Goal: Information Seeking & Learning: Learn about a topic

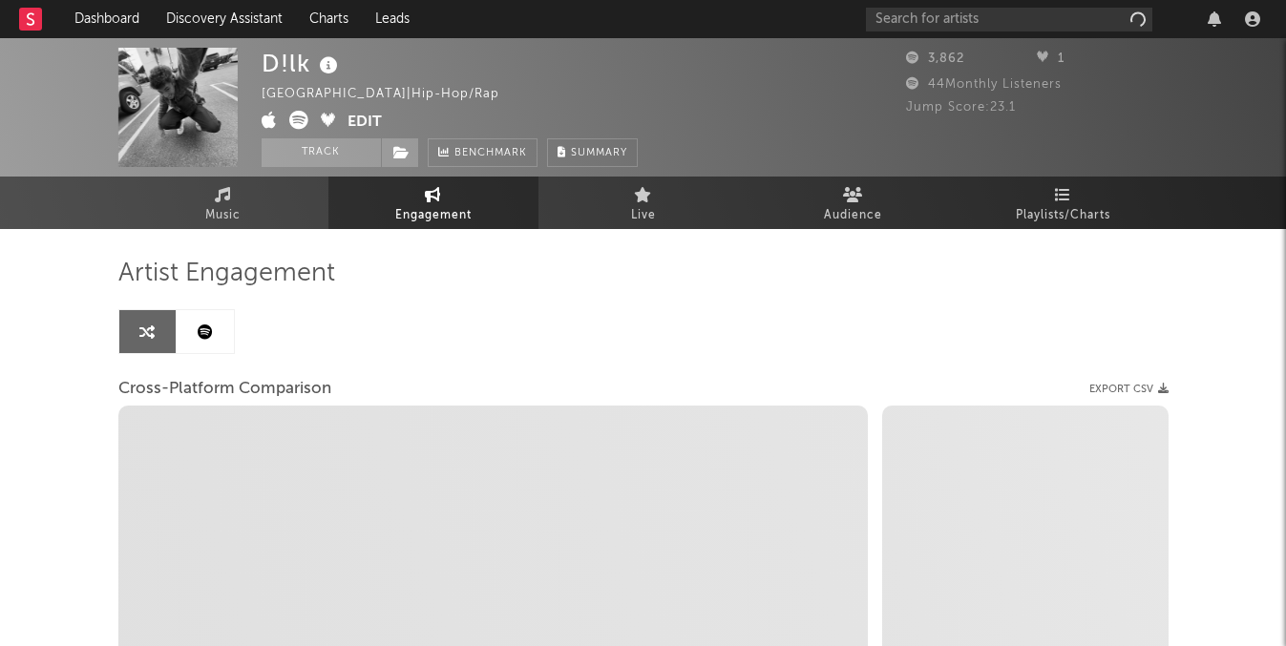
select select "1w"
click at [990, 20] on input "text" at bounding box center [1009, 20] width 286 height 24
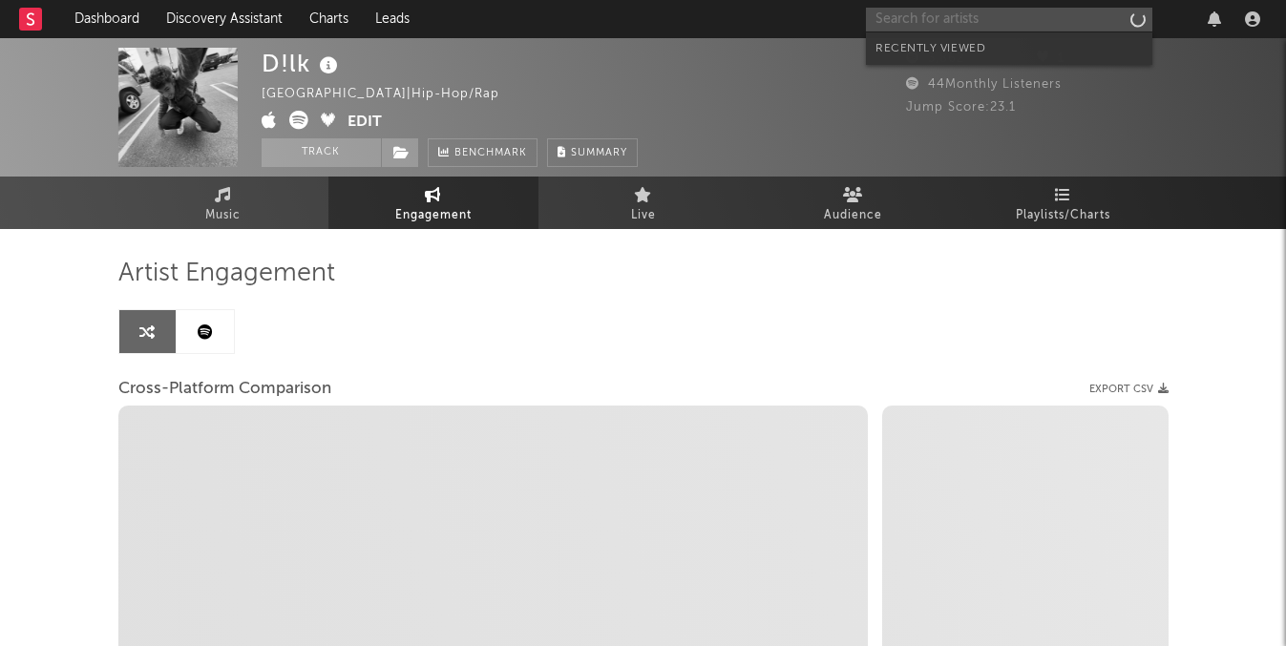
select select "1m"
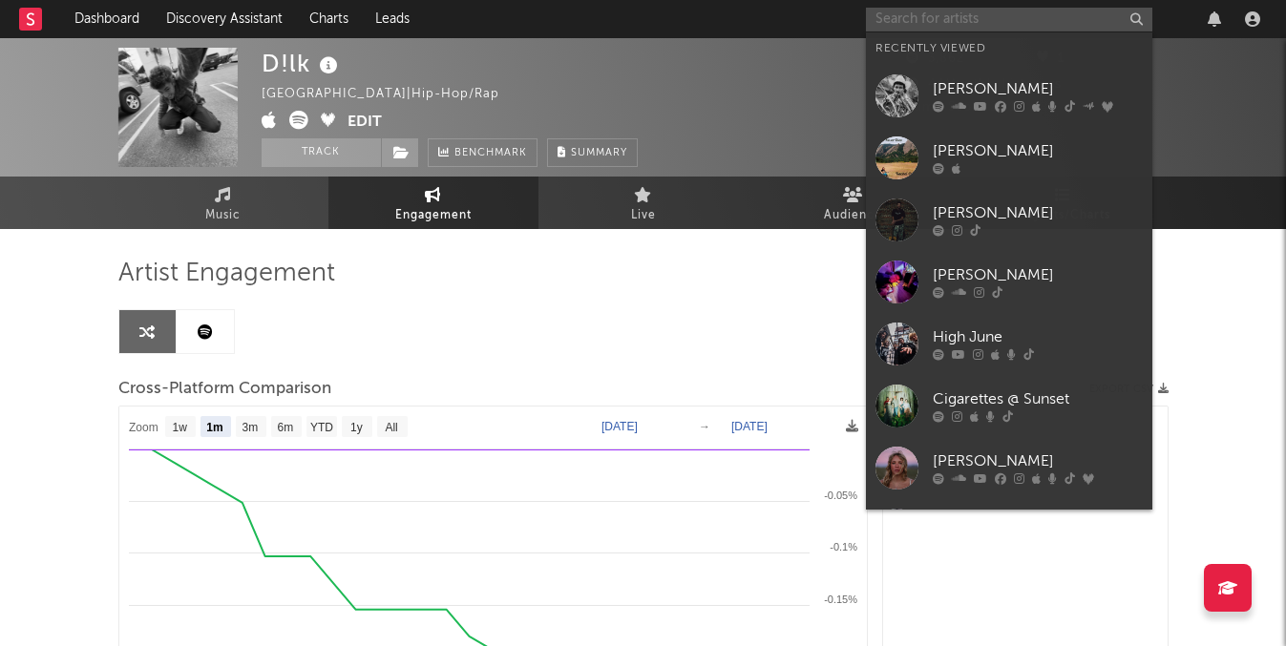
select select "1m"
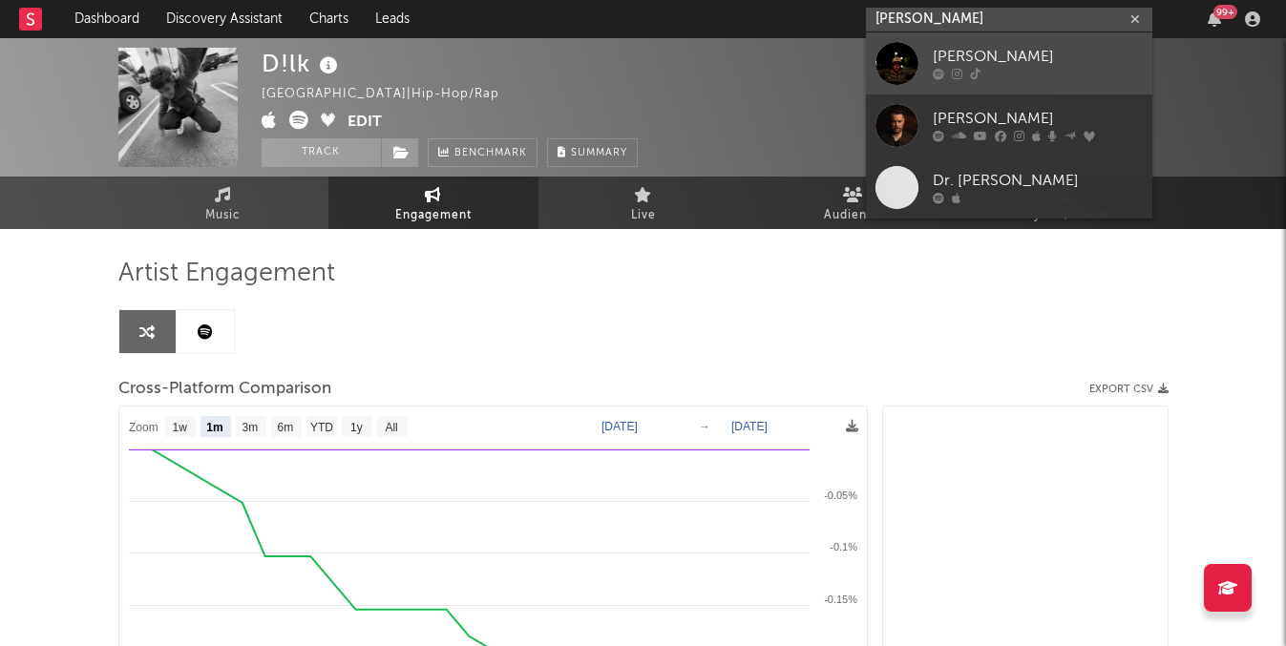
type input "[PERSON_NAME]"
click at [1003, 50] on div "[PERSON_NAME]" at bounding box center [1038, 57] width 210 height 23
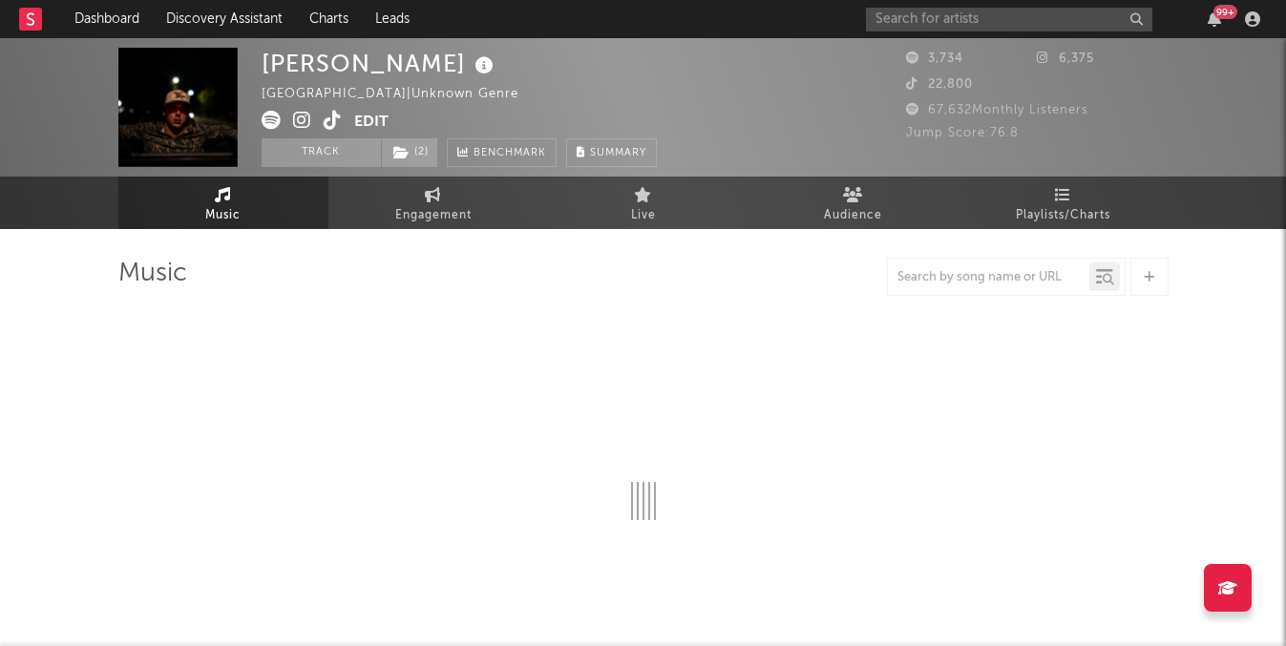
select select "1w"
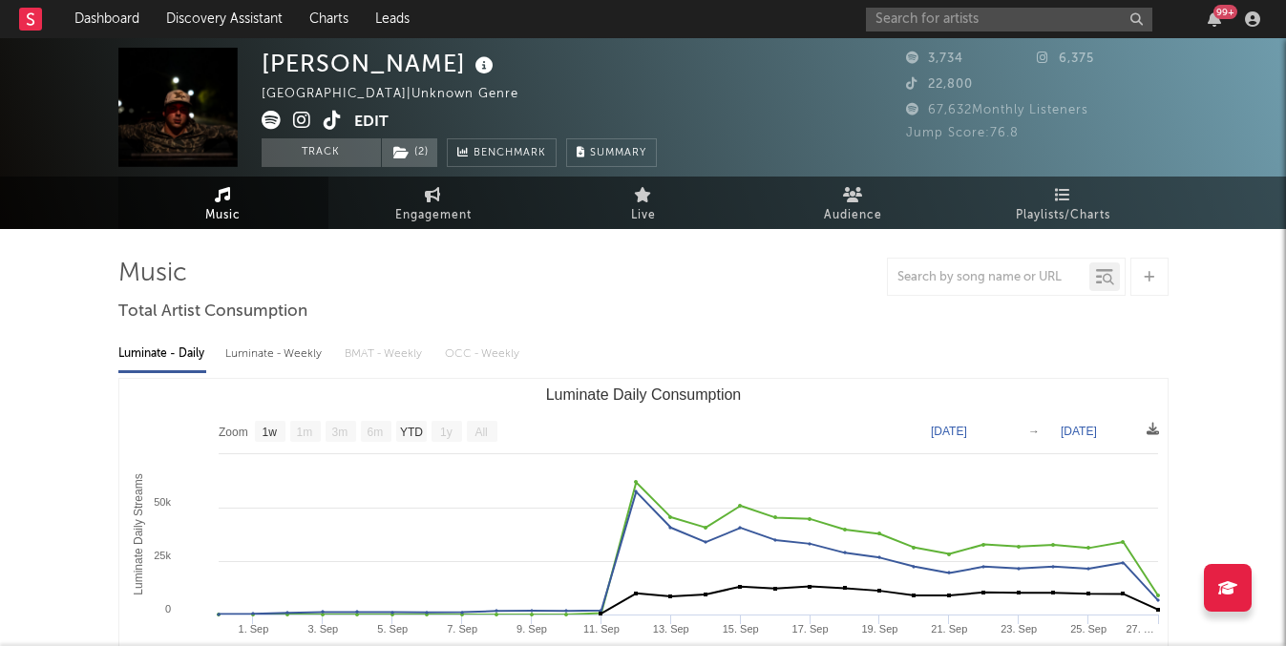
select select "1w"
click at [934, 24] on input "text" at bounding box center [1009, 20] width 286 height 24
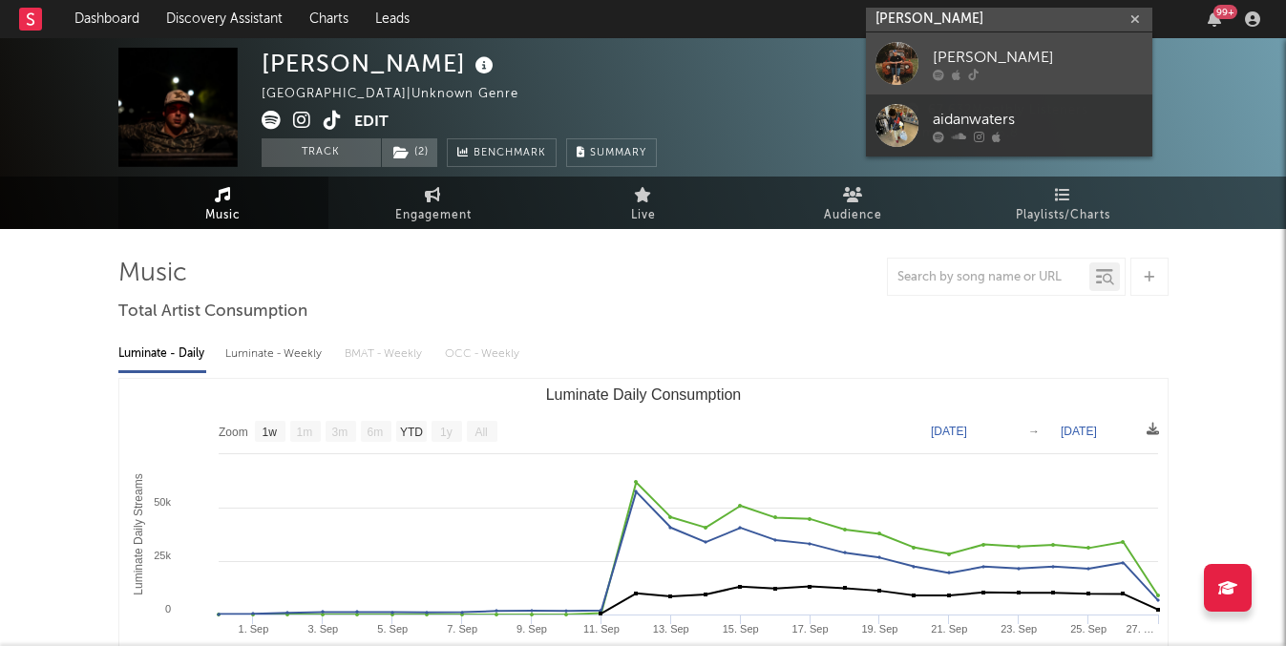
type input "[PERSON_NAME]"
click at [923, 67] on link "[PERSON_NAME]" at bounding box center [1009, 63] width 286 height 62
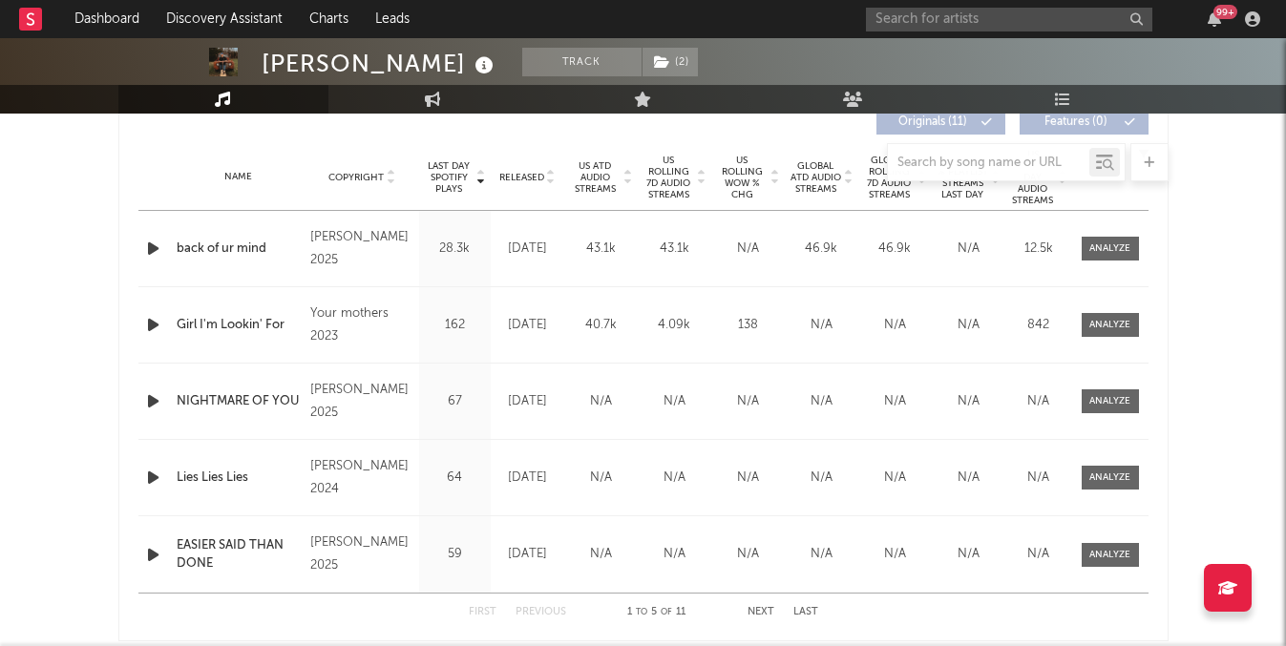
select select "1w"
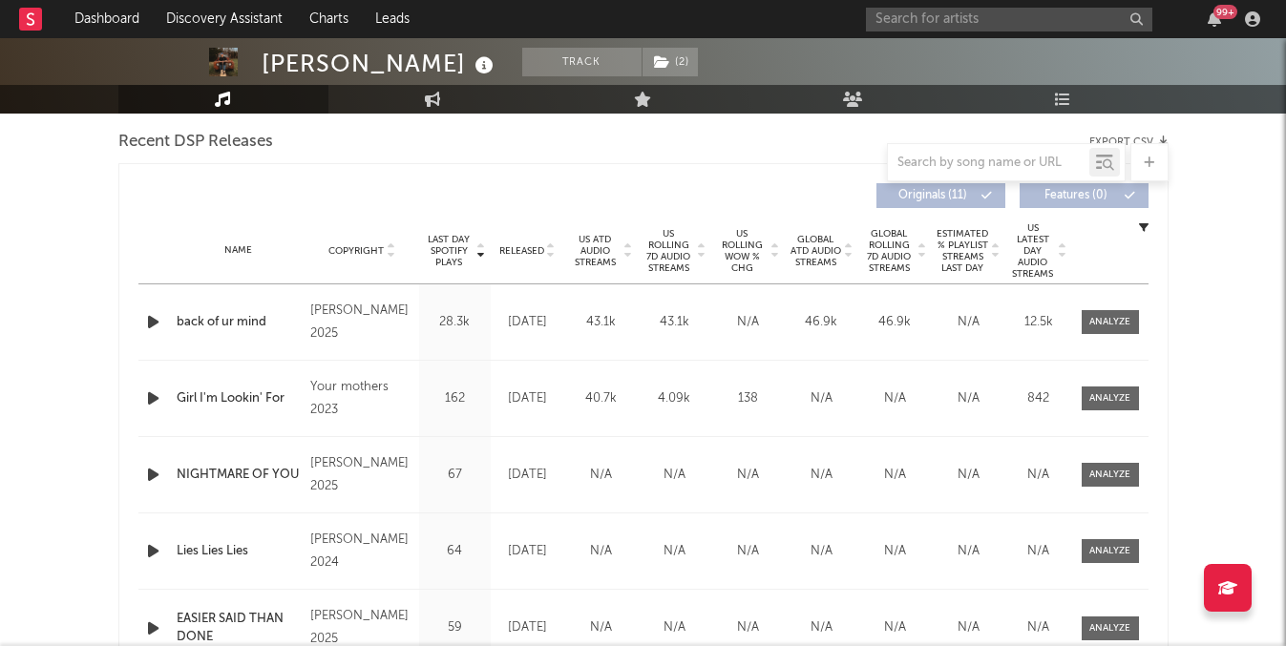
scroll to position [703, 0]
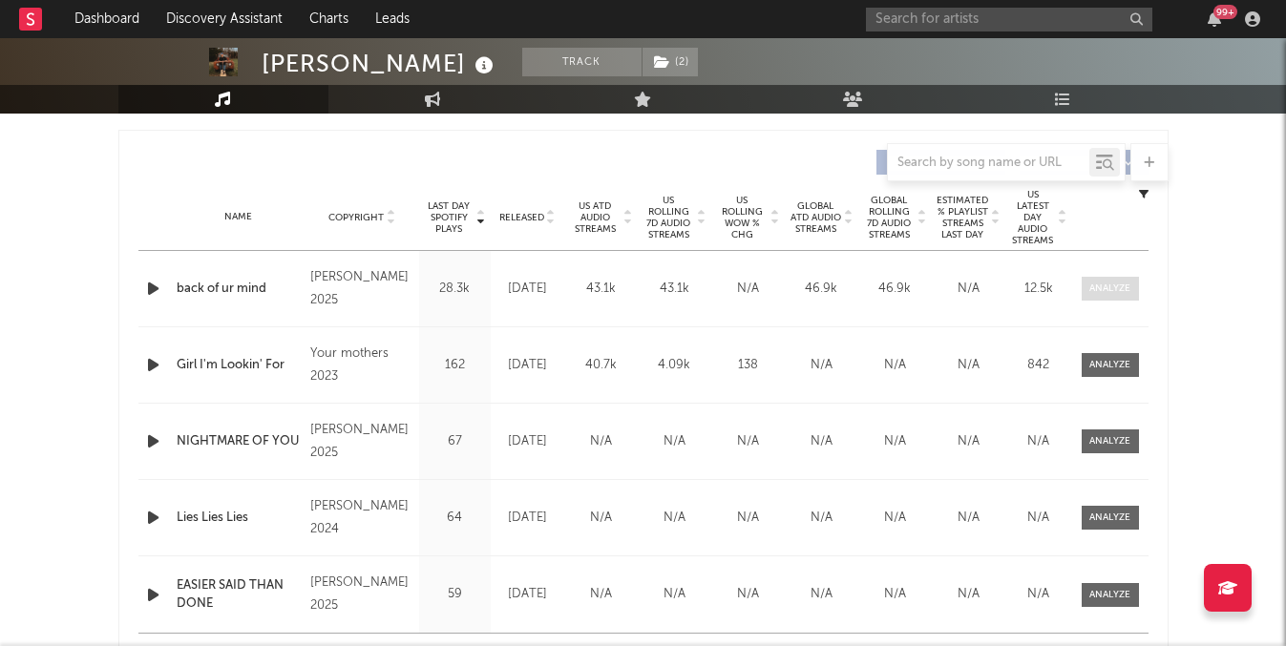
click at [1083, 286] on span at bounding box center [1110, 289] width 57 height 24
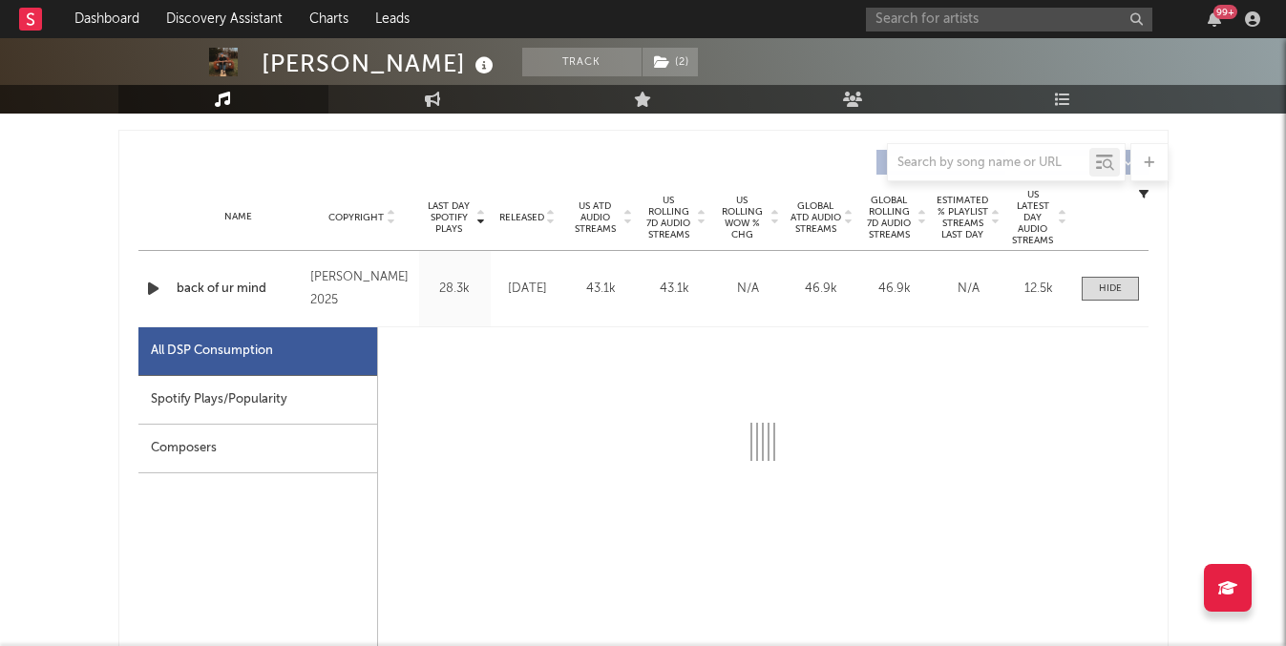
select select "1w"
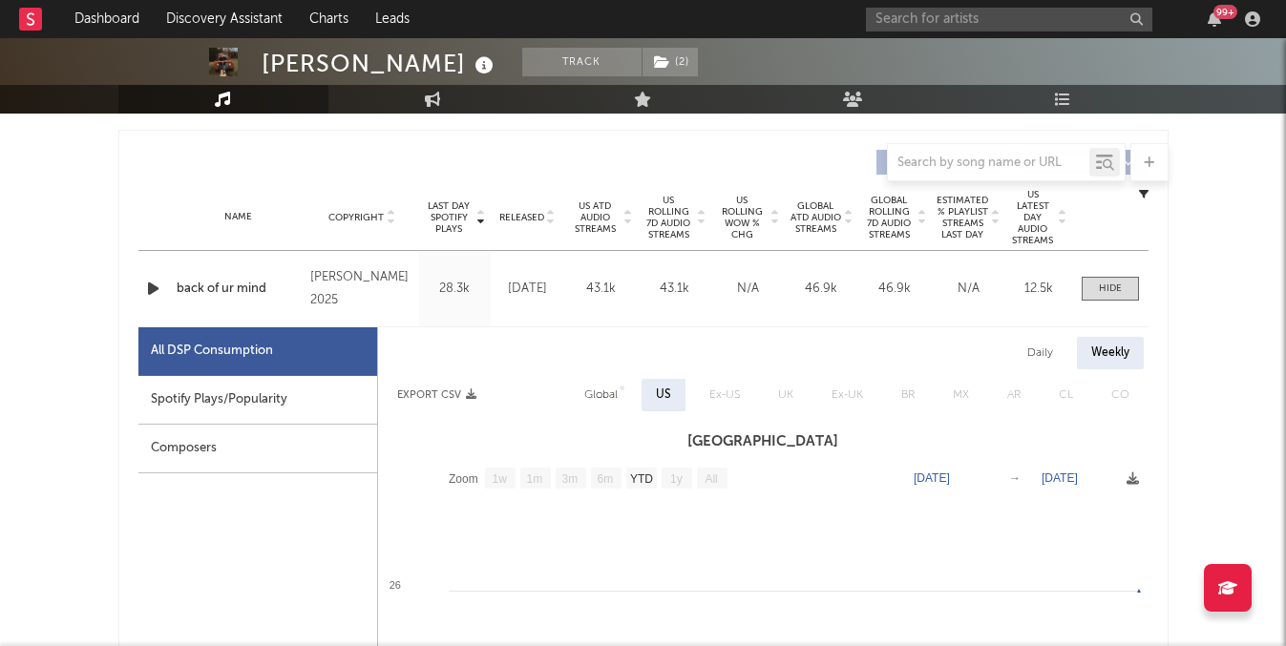
click at [258, 408] on div "Spotify Plays/Popularity" at bounding box center [257, 400] width 239 height 49
select select "1w"
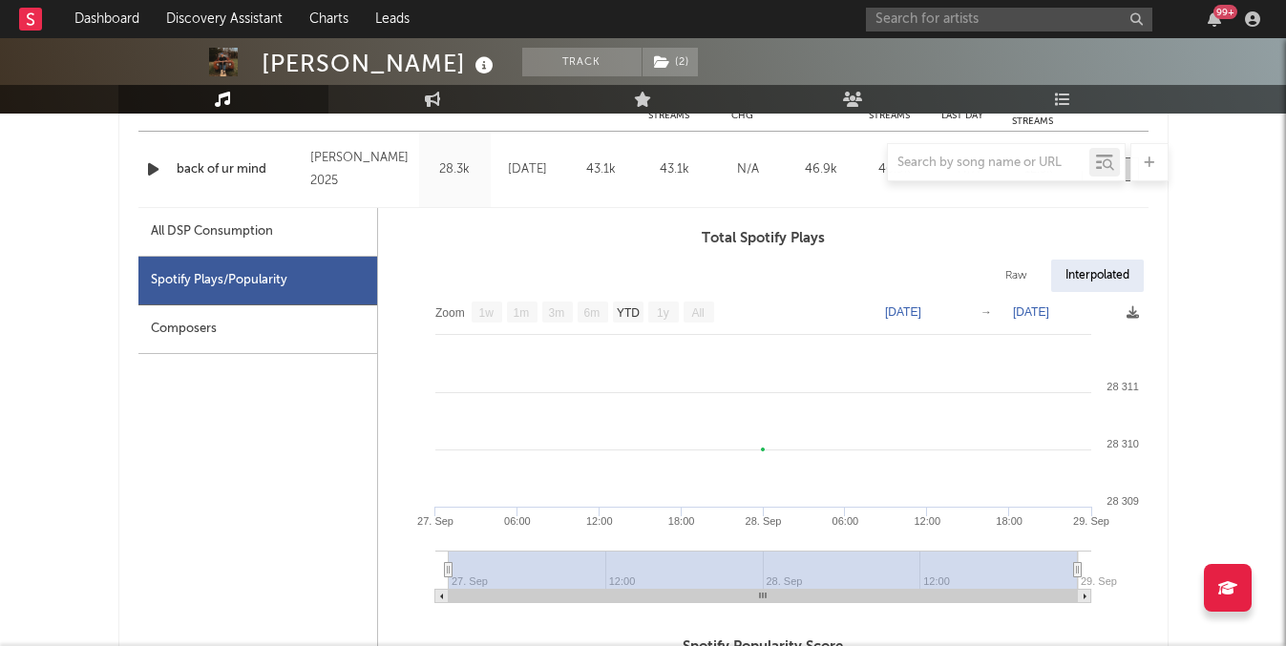
scroll to position [850, 0]
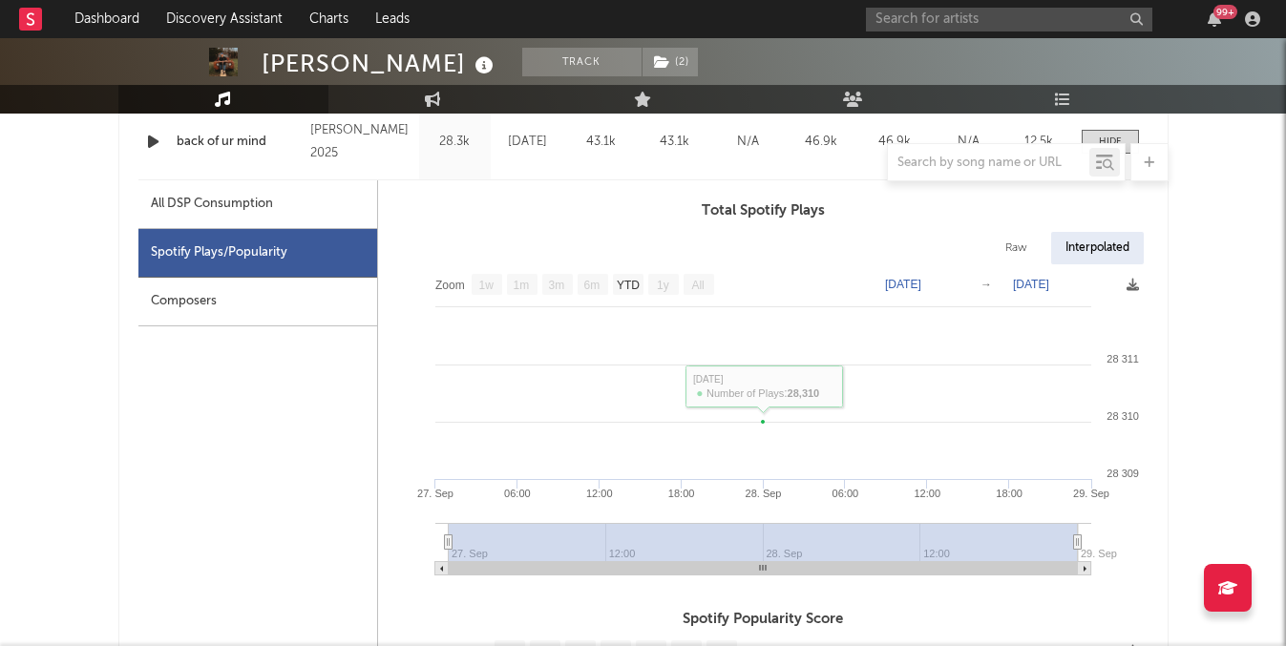
click at [332, 216] on div "All DSP Consumption" at bounding box center [257, 204] width 239 height 49
select select "1w"
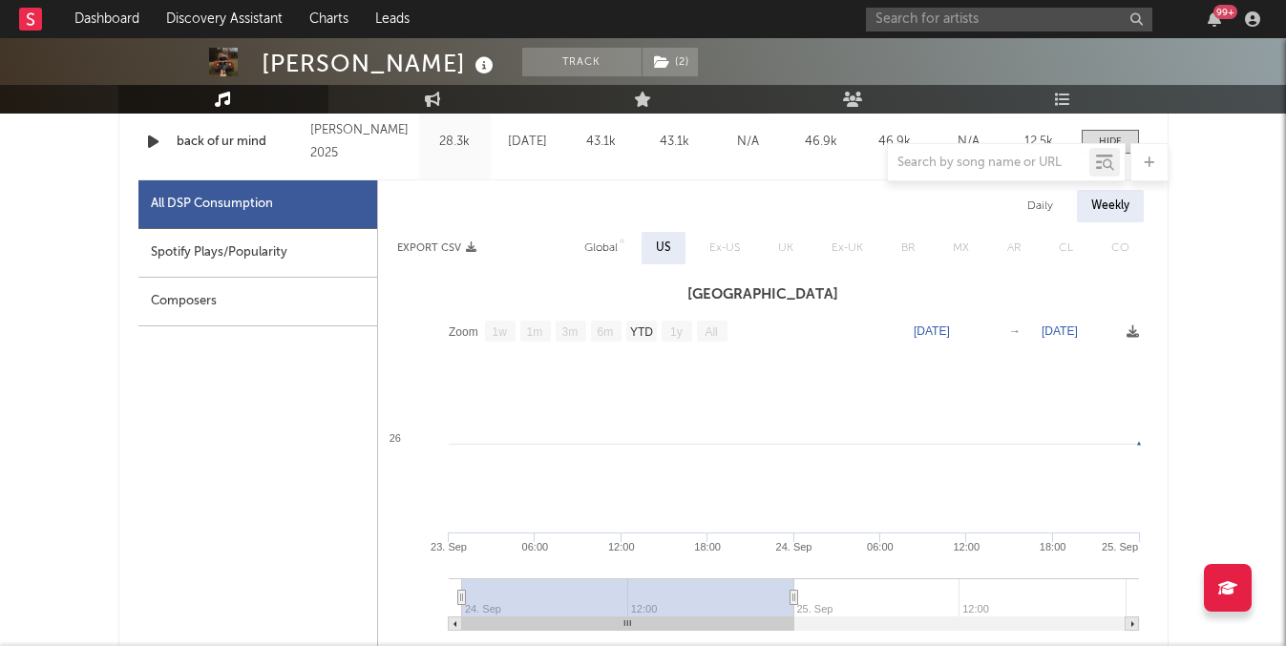
click at [296, 259] on div "Spotify Plays/Popularity" at bounding box center [257, 253] width 239 height 49
select select "1w"
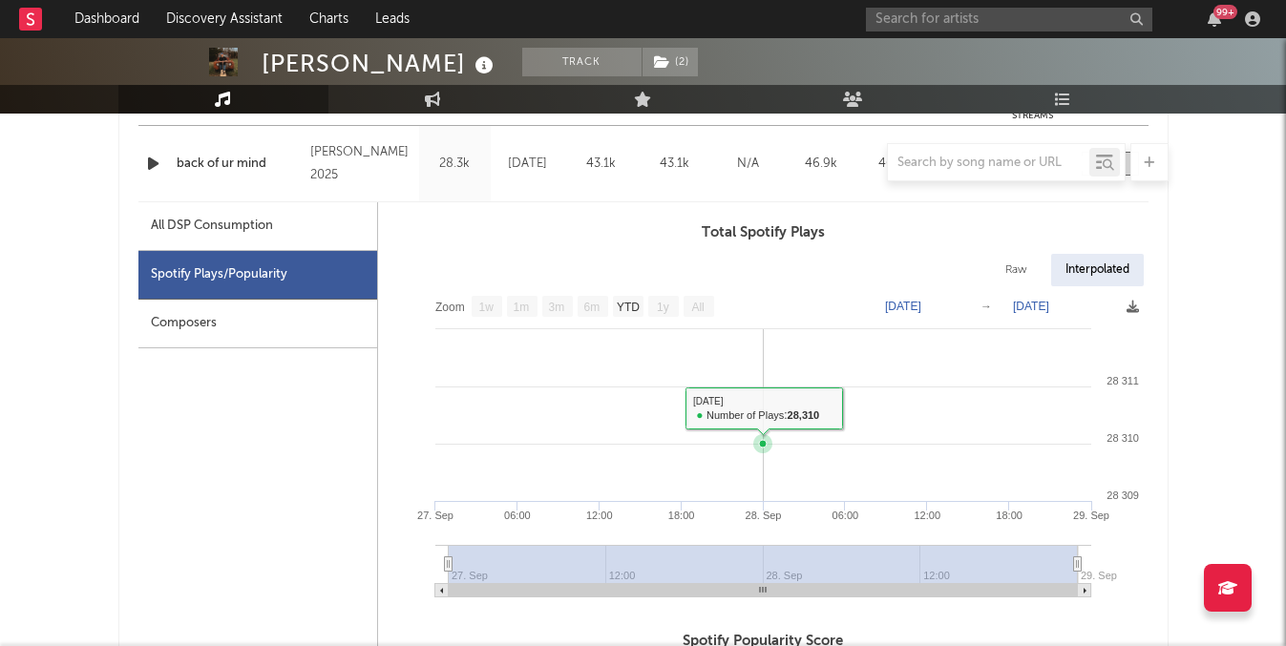
scroll to position [826, 0]
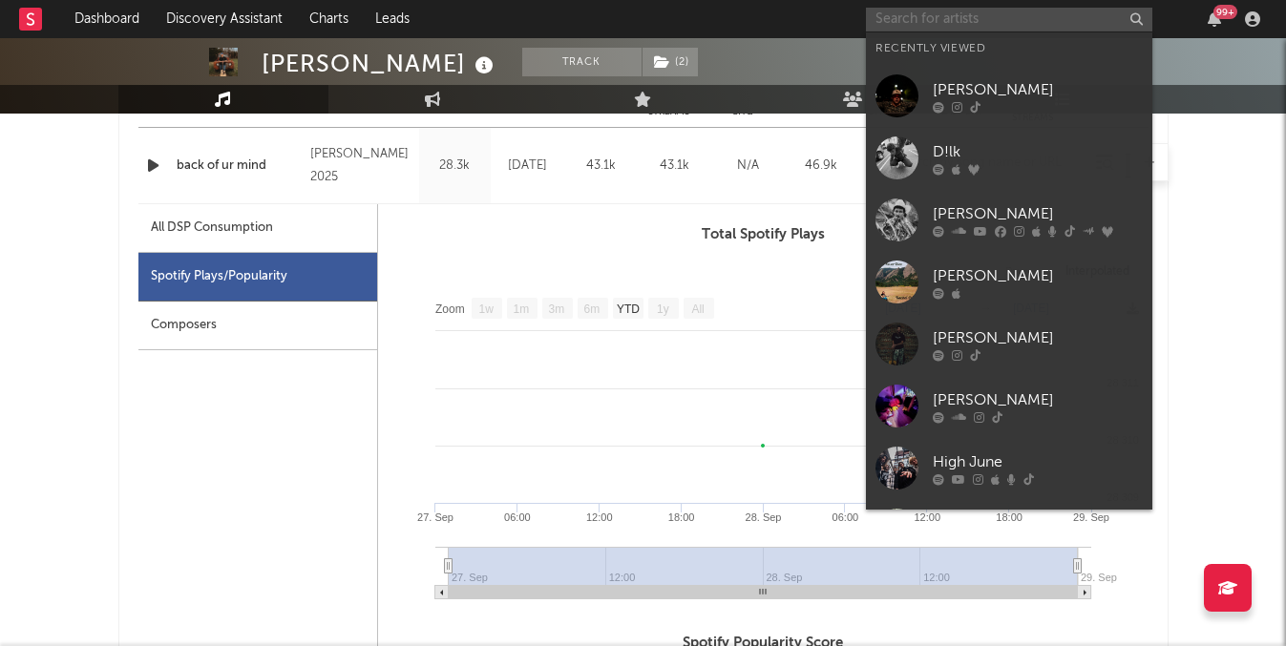
click at [952, 8] on input "text" at bounding box center [1009, 20] width 286 height 24
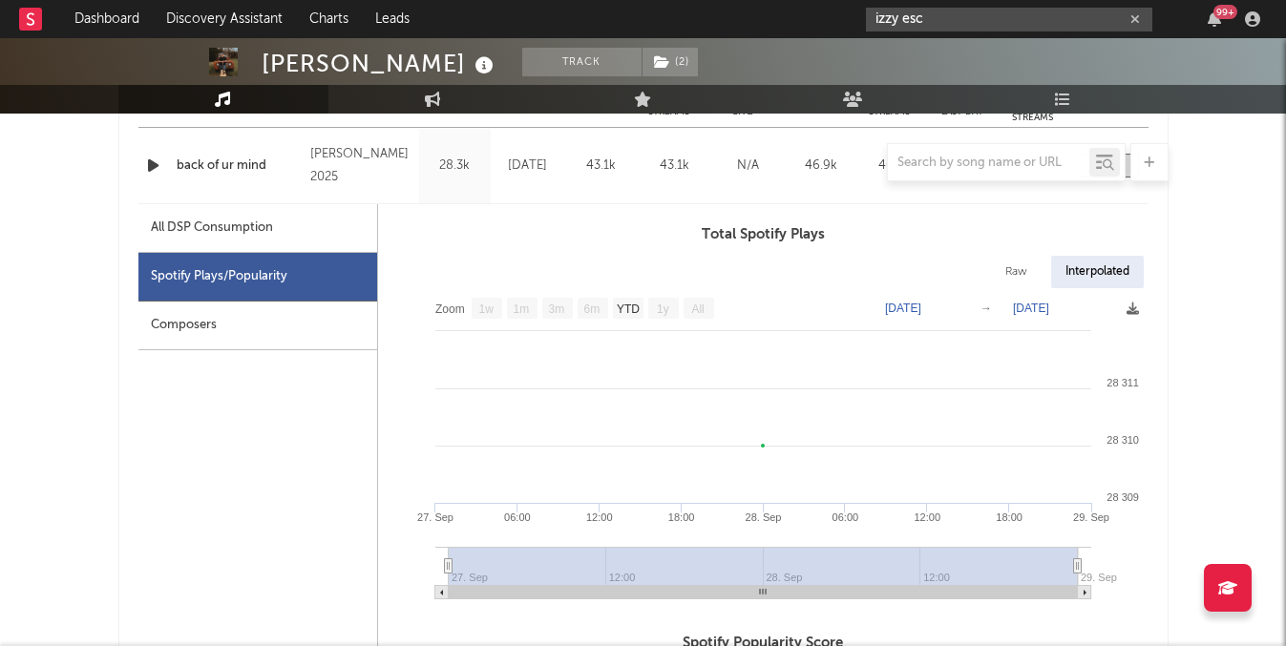
click at [978, 20] on input "izzy esc" at bounding box center [1009, 20] width 286 height 24
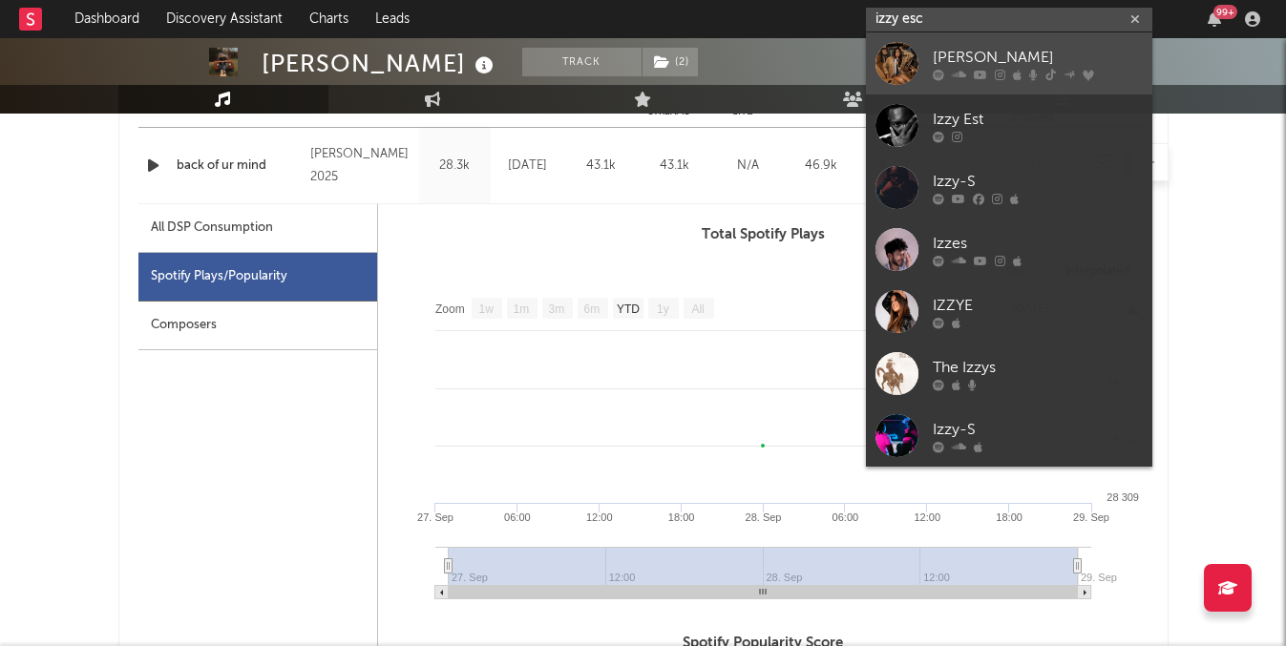
type input "izzy esc"
click at [981, 55] on div "[PERSON_NAME]" at bounding box center [1038, 57] width 210 height 23
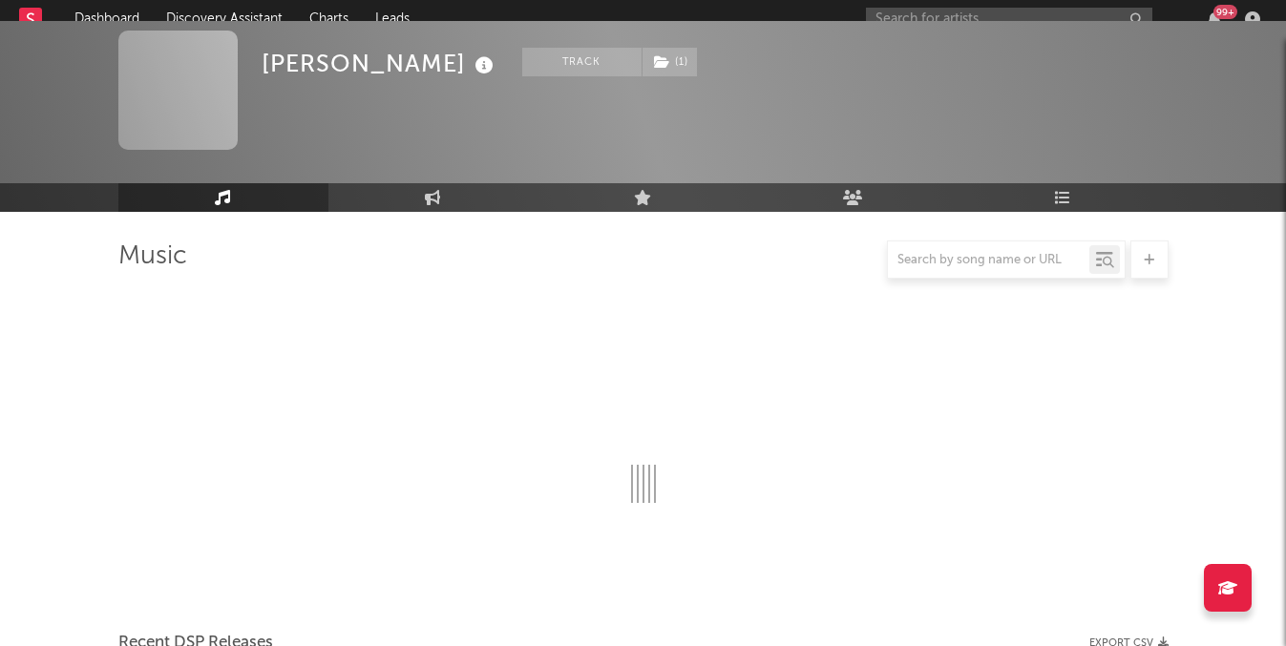
scroll to position [826, 0]
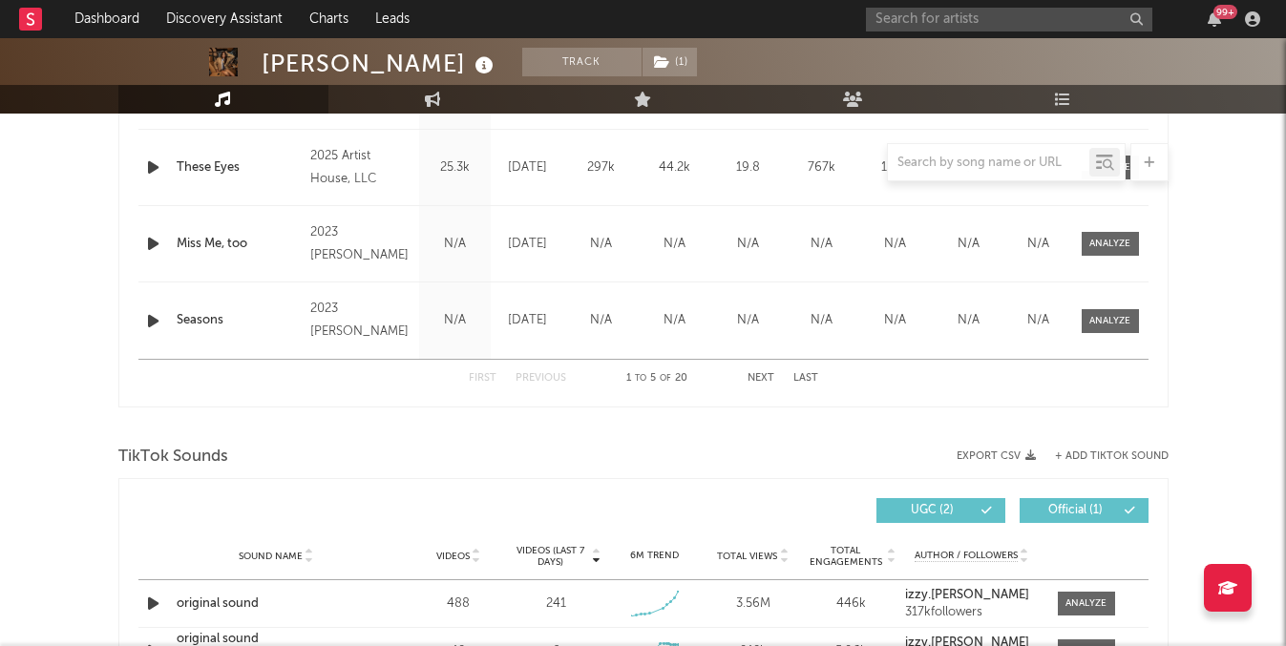
select select "6m"
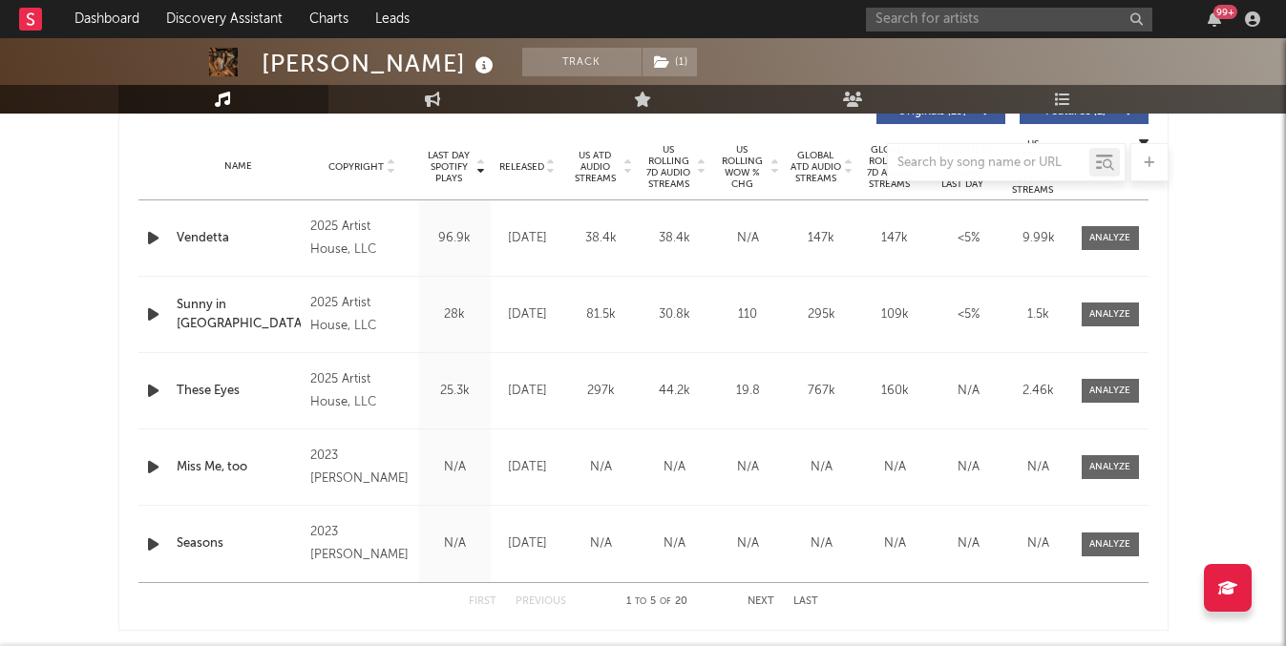
scroll to position [759, 0]
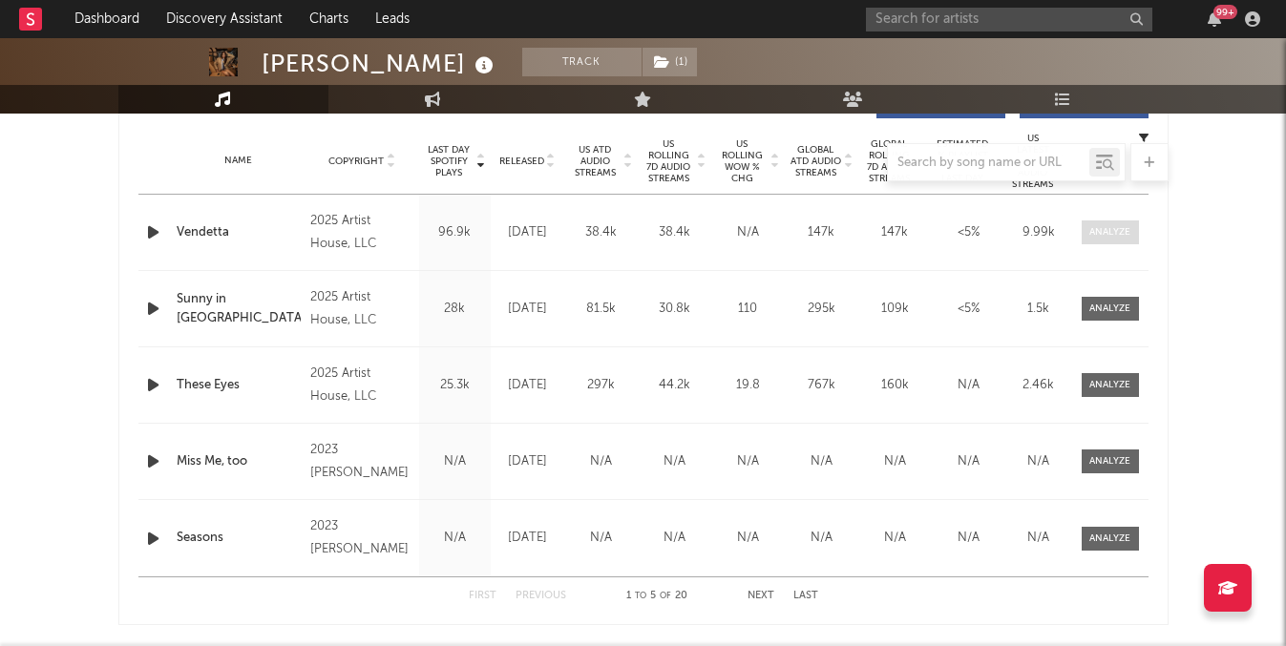
click at [1097, 234] on div at bounding box center [1110, 232] width 41 height 14
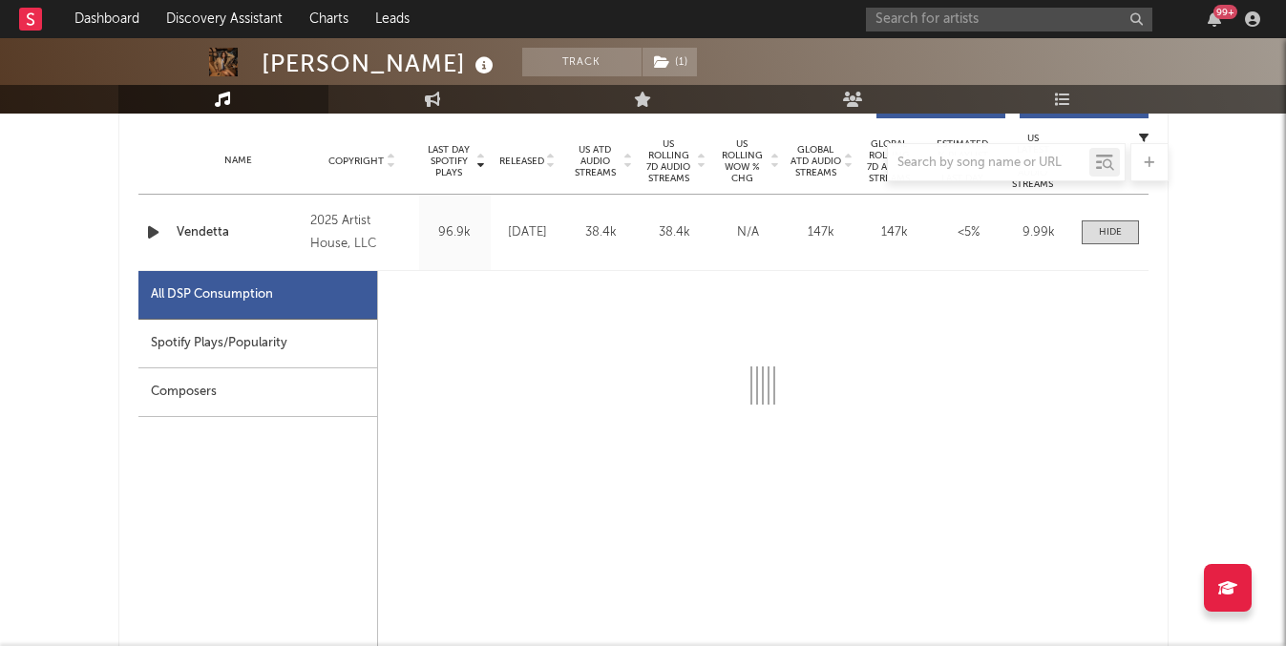
select select "1w"
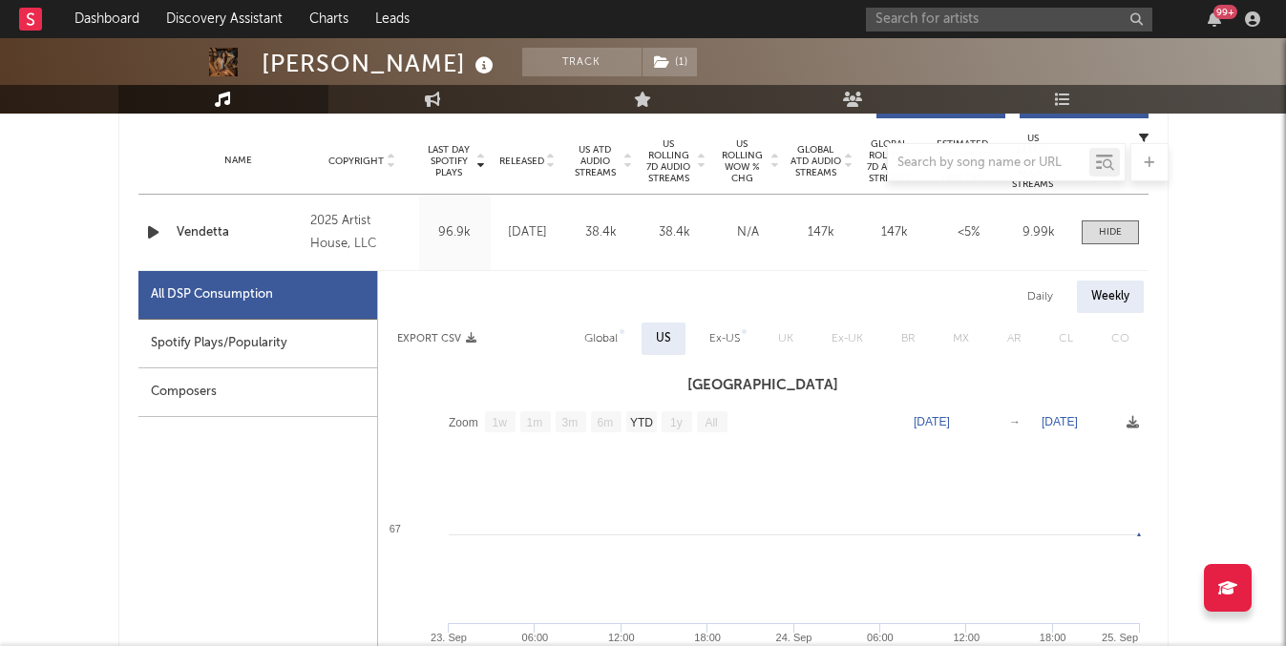
scroll to position [761, 0]
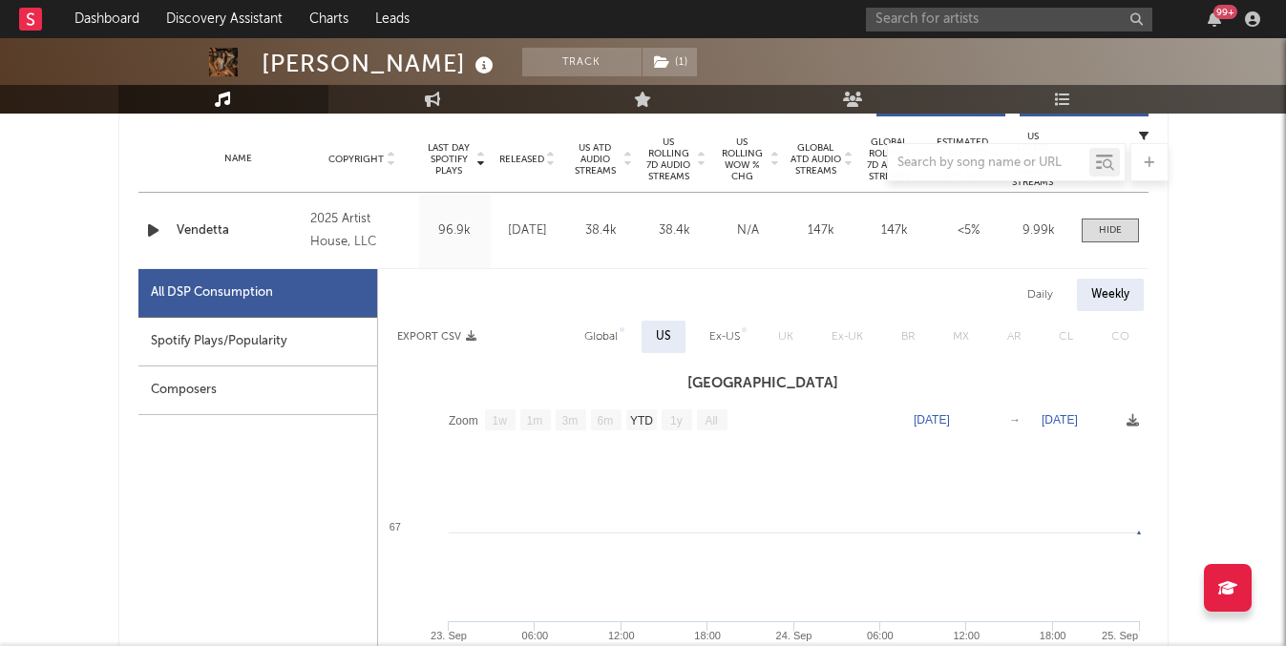
click at [206, 335] on div "Spotify Plays/Popularity" at bounding box center [257, 342] width 239 height 49
select select "1w"
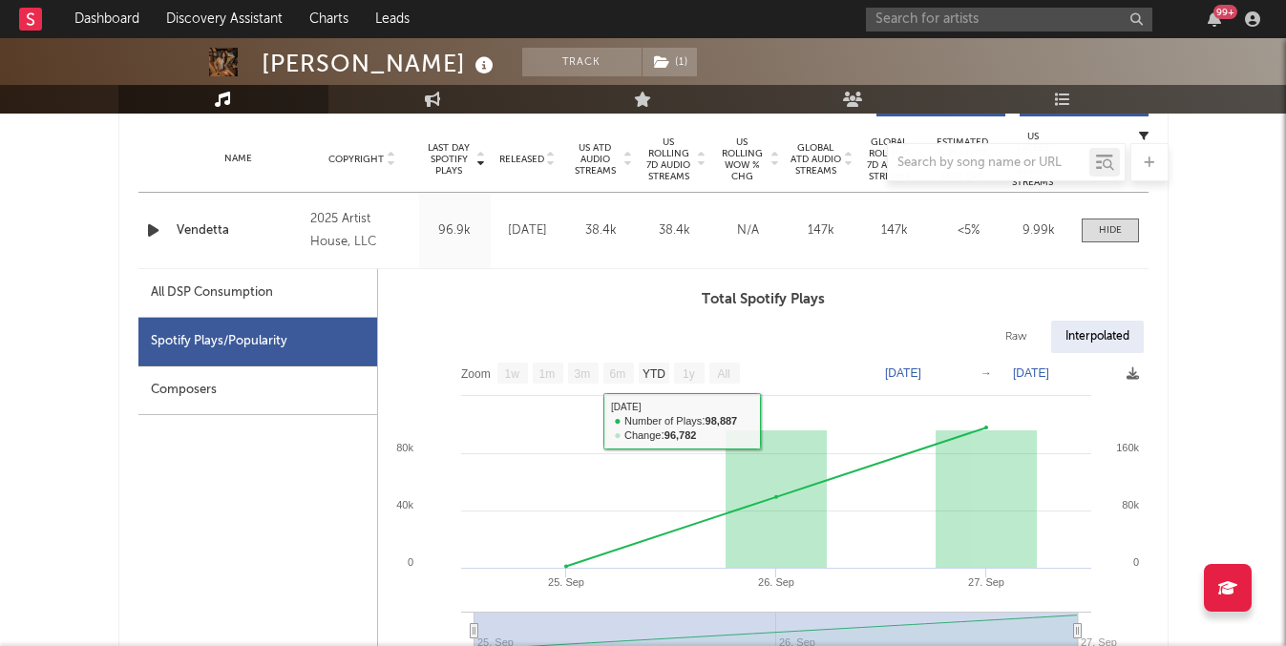
click at [273, 295] on div "All DSP Consumption" at bounding box center [257, 293] width 239 height 49
select select "1w"
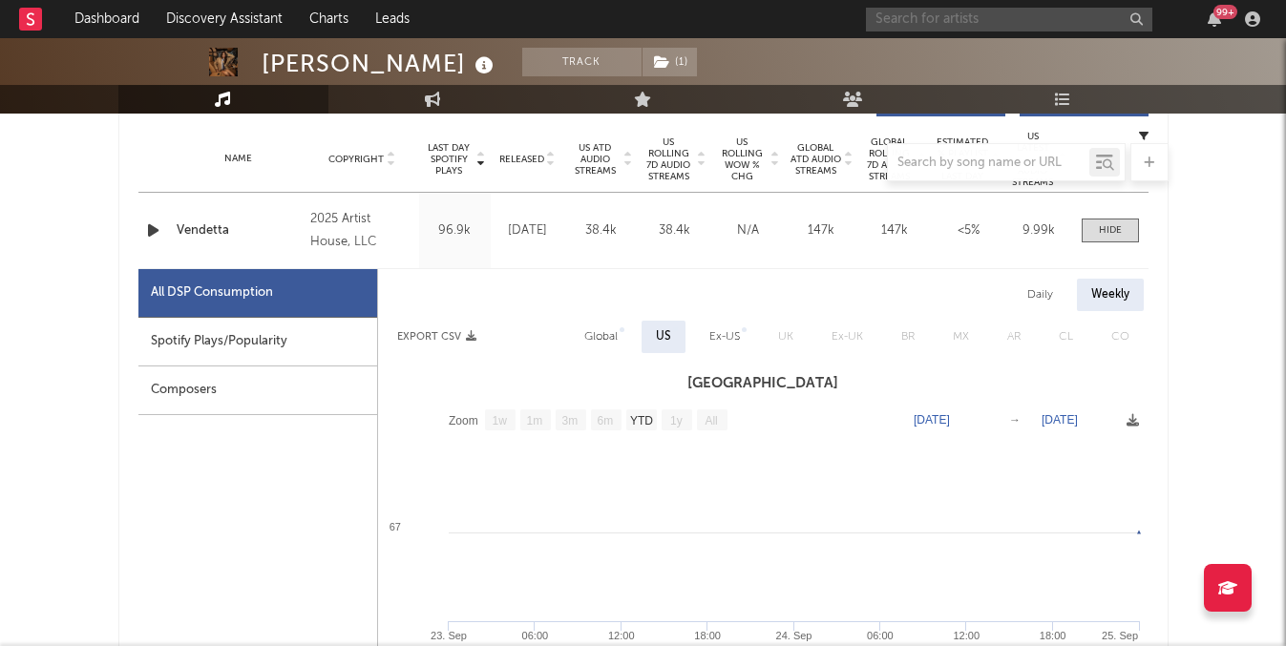
click at [919, 24] on input "text" at bounding box center [1009, 20] width 286 height 24
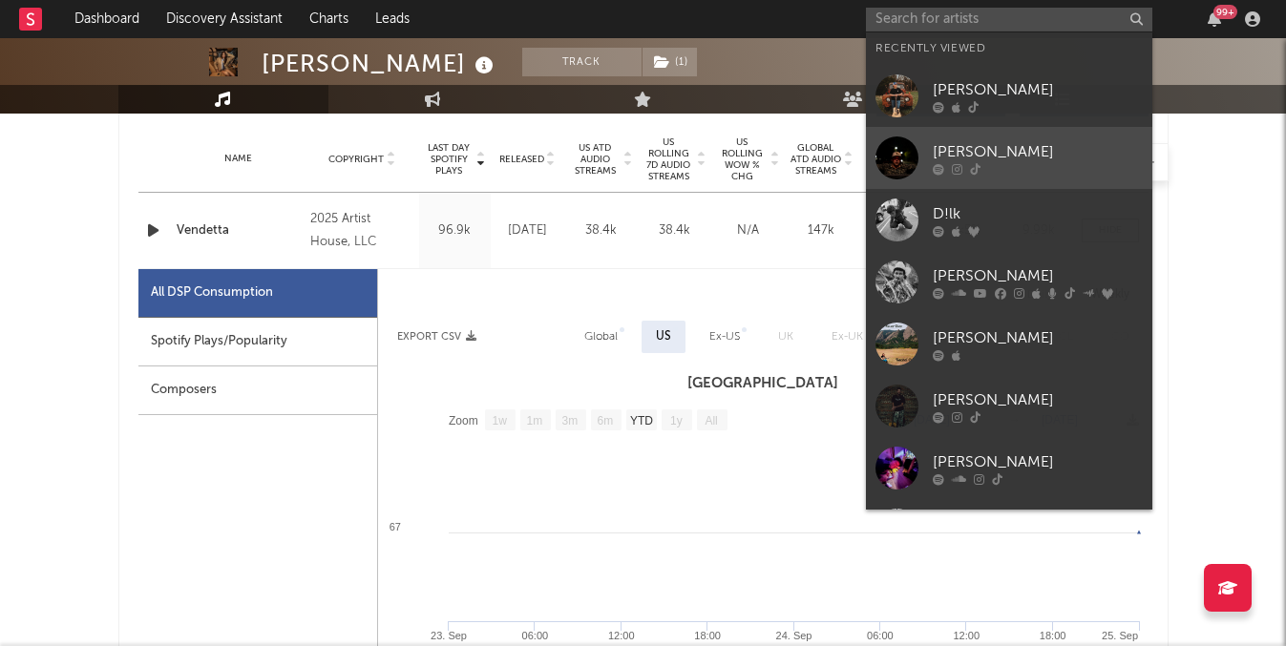
click at [956, 163] on icon at bounding box center [957, 168] width 11 height 11
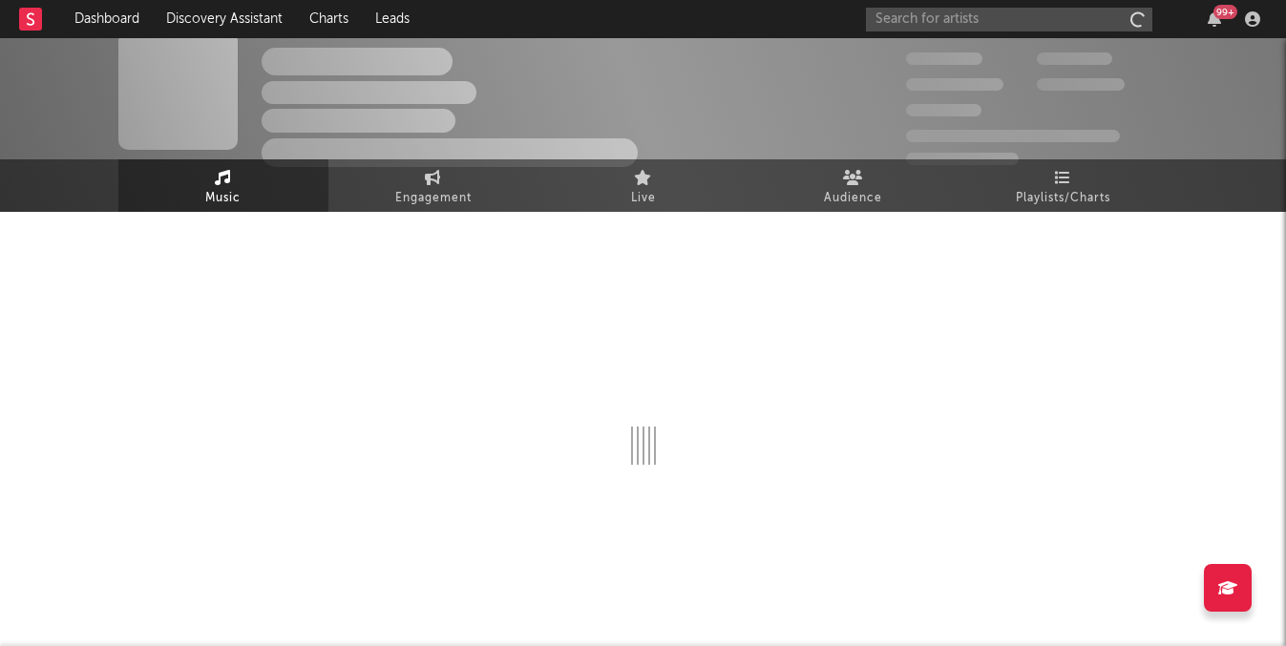
scroll to position [761, 0]
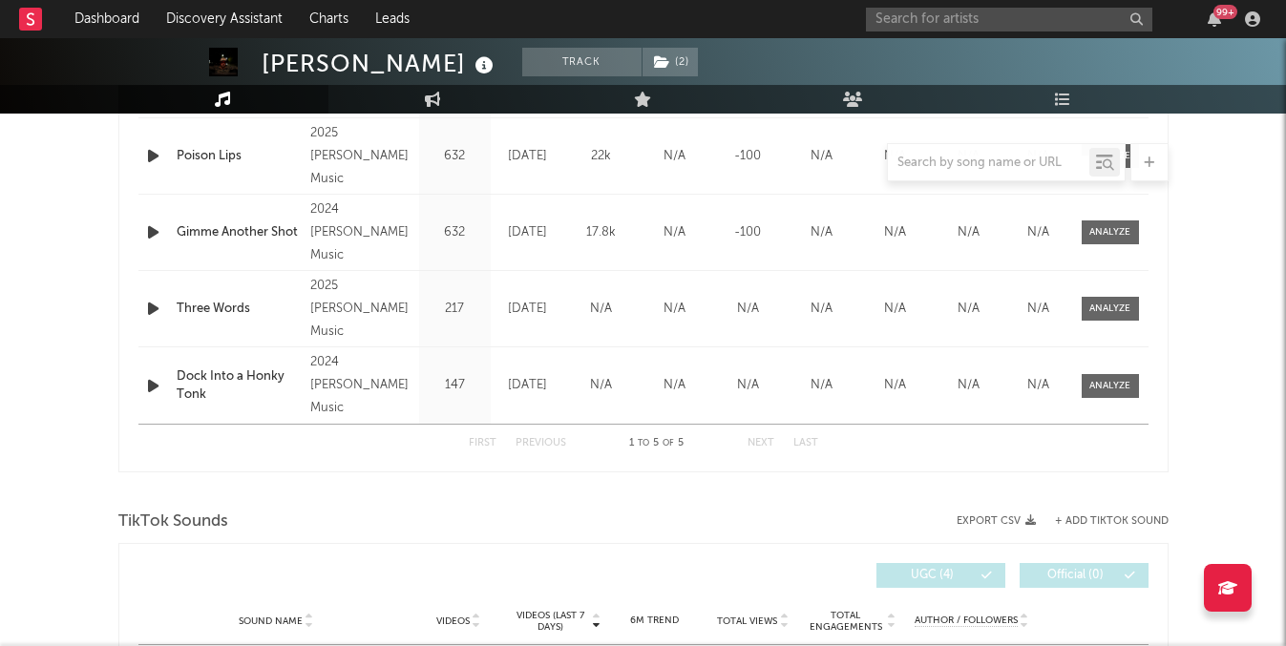
select select "1w"
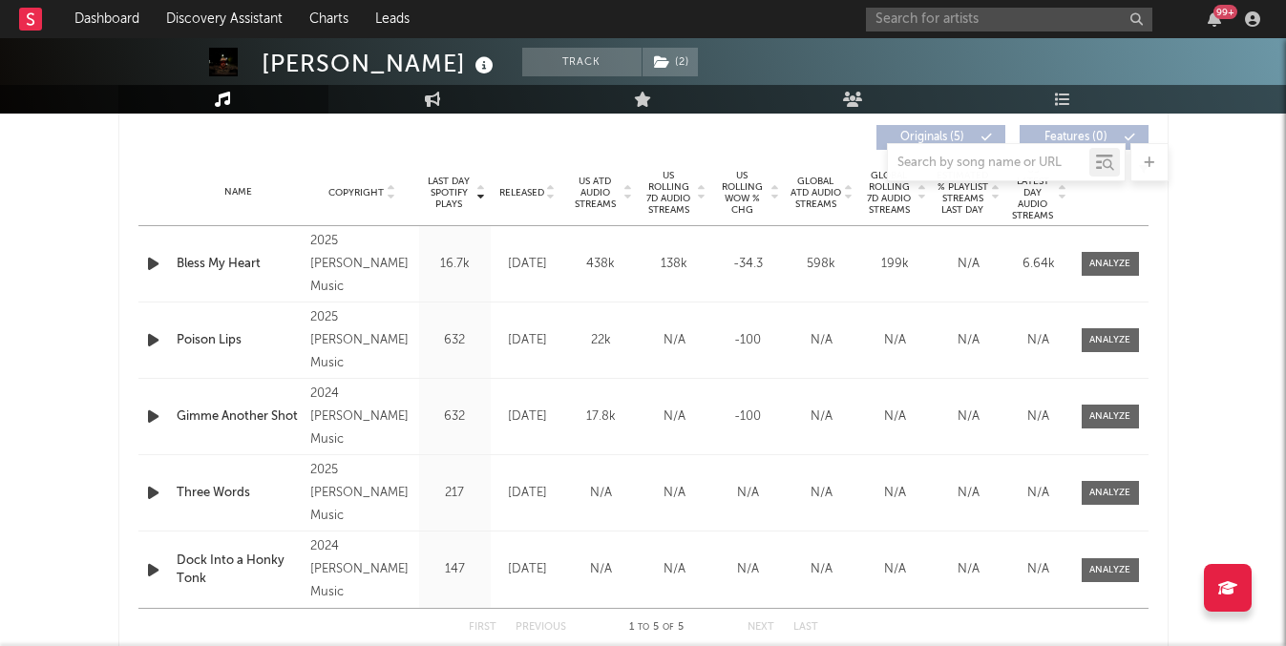
scroll to position [727, 0]
click at [674, 179] on div at bounding box center [643, 162] width 1050 height 38
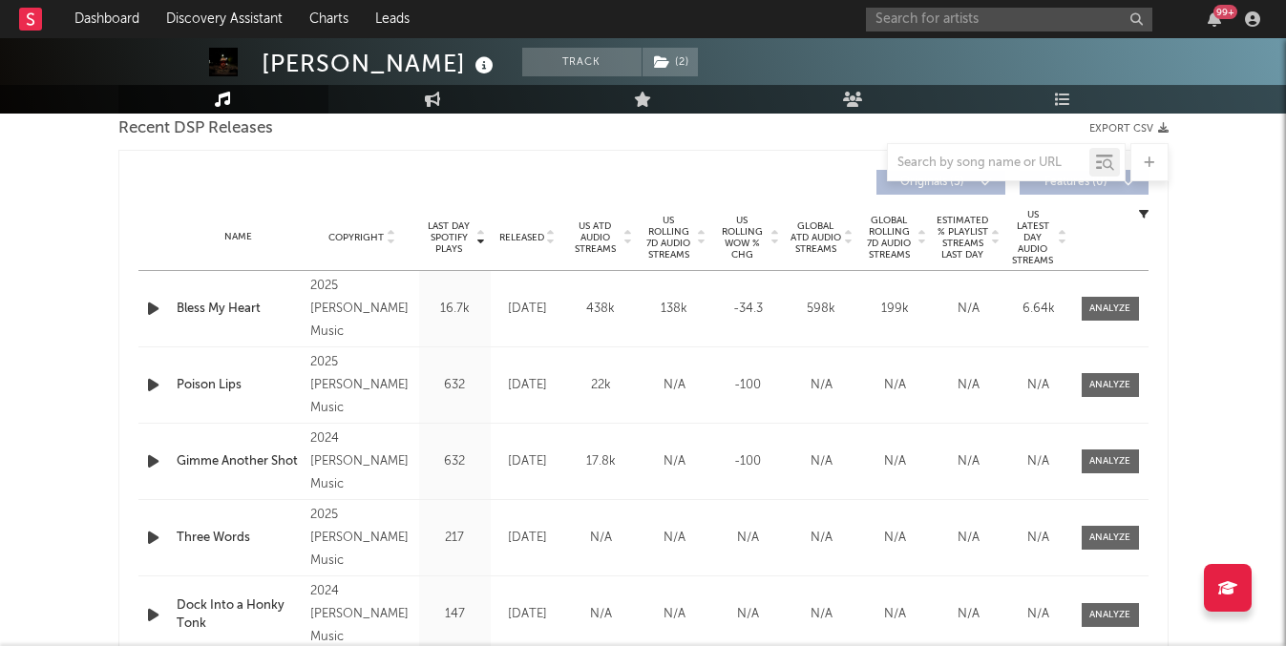
click at [665, 255] on span "US Rolling 7D Audio Streams" at bounding box center [669, 238] width 53 height 46
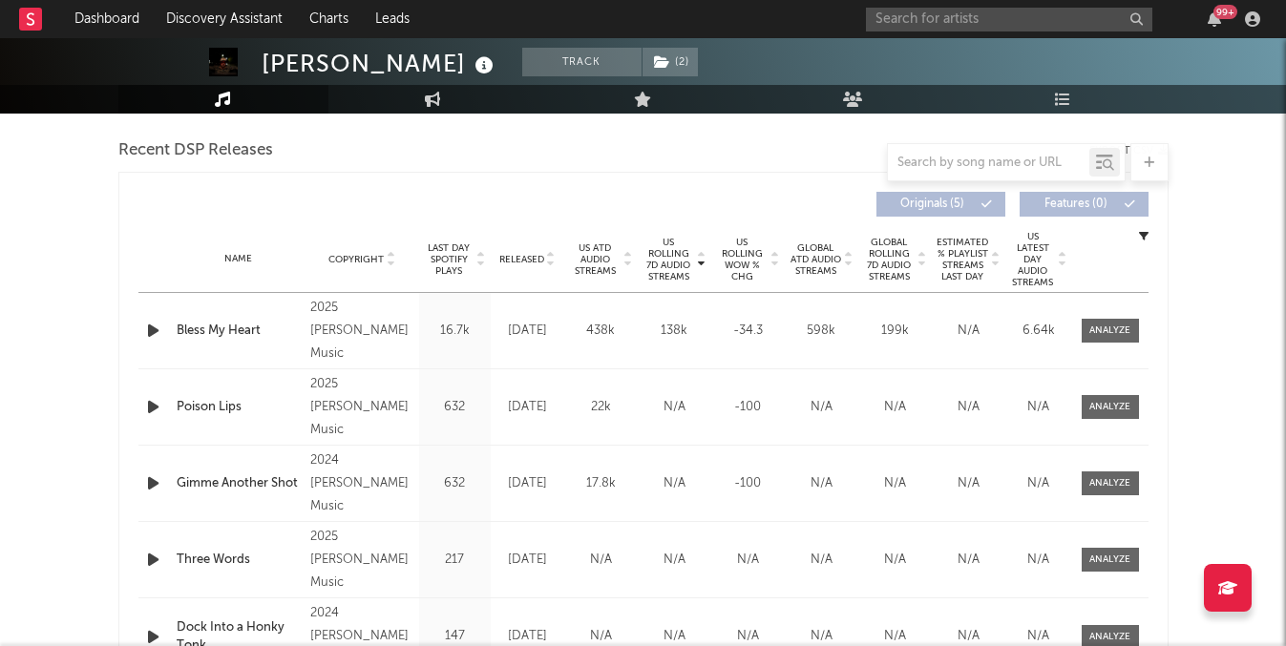
scroll to position [659, 0]
